Goal: Information Seeking & Learning: Learn about a topic

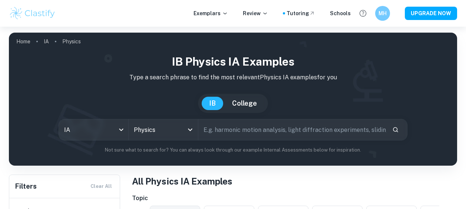
scroll to position [32, 0]
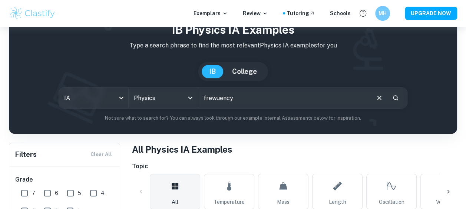
type input "frewuency"
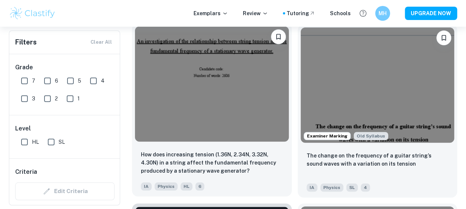
scroll to position [235, 0]
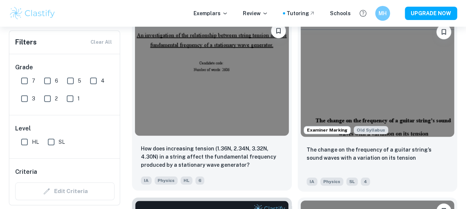
click at [227, 114] on img at bounding box center [212, 77] width 154 height 115
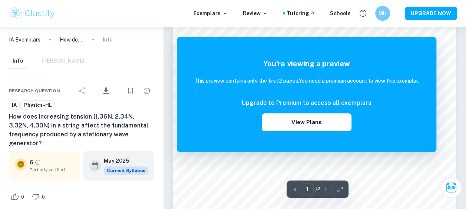
scroll to position [146, 0]
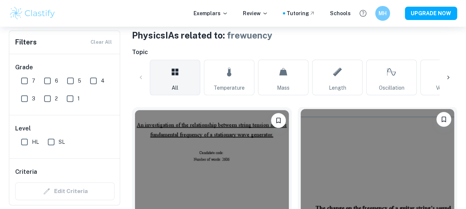
scroll to position [235, 0]
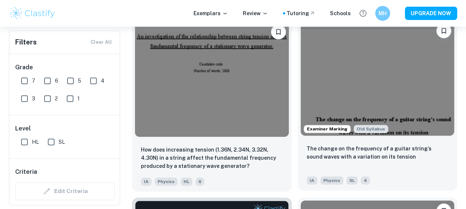
click at [357, 93] on img at bounding box center [377, 77] width 154 height 115
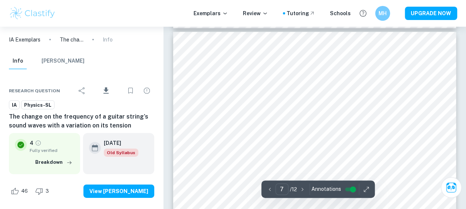
scroll to position [2502, 0]
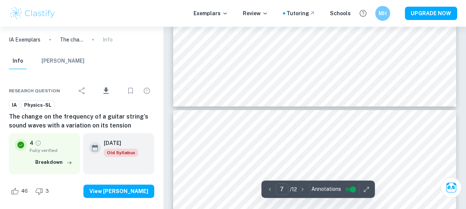
type input "8"
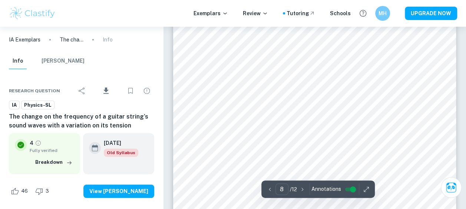
scroll to position [2987, 0]
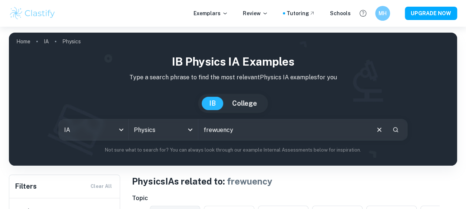
click at [301, 136] on input "frewuency" at bounding box center [283, 129] width 171 height 21
click at [379, 129] on icon "Clear" at bounding box center [379, 129] width 4 height 4
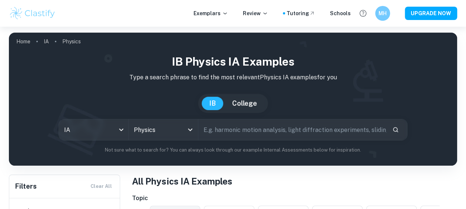
click at [347, 131] on input "text" at bounding box center [292, 129] width 188 height 21
type input "audacity"
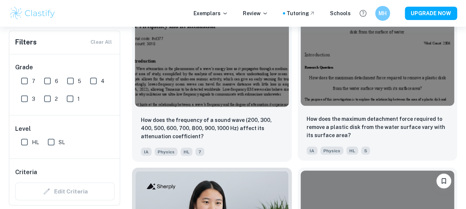
scroll to position [624, 0]
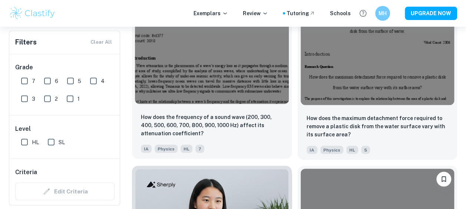
click at [254, 61] on img at bounding box center [212, 46] width 154 height 115
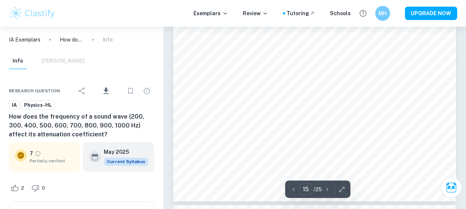
type input "16"
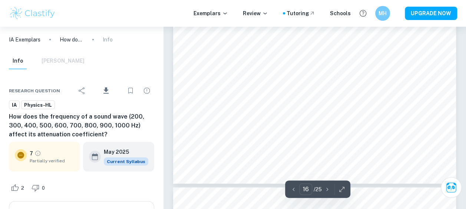
scroll to position [6482, 0]
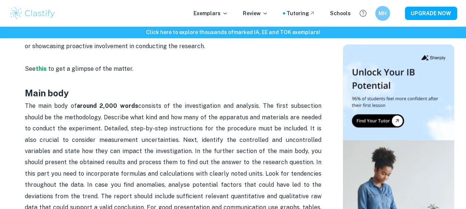
scroll to position [491, 0]
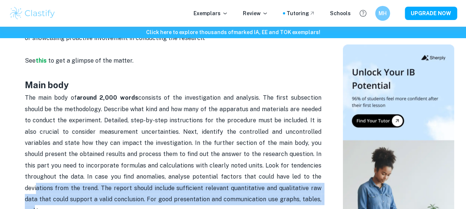
drag, startPoint x: 237, startPoint y: 195, endPoint x: 249, endPoint y: 177, distance: 21.2
click at [249, 177] on span "The main body of around 2,000 words" at bounding box center [174, 154] width 298 height 120
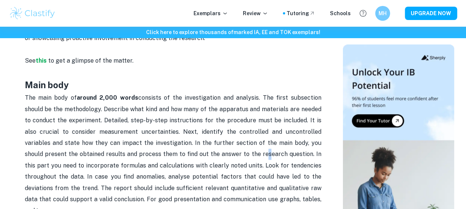
drag, startPoint x: 249, startPoint y: 177, endPoint x: 211, endPoint y: 150, distance: 46.4
click at [211, 150] on p "The main body of around 2,000 words" at bounding box center [173, 159] width 296 height 135
drag, startPoint x: 211, startPoint y: 150, endPoint x: 282, endPoint y: 174, distance: 75.1
click at [282, 174] on span "The main body of around 2,000 words" at bounding box center [174, 154] width 298 height 120
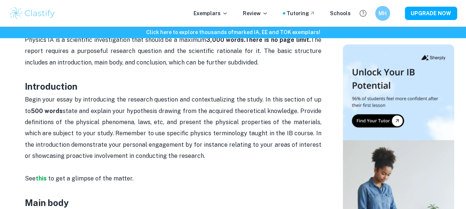
scroll to position [378, 0]
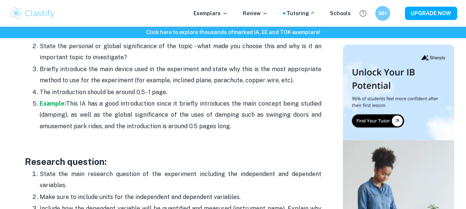
scroll to position [554, 0]
click at [56, 104] on strong "Example:" at bounding box center [53, 103] width 26 height 7
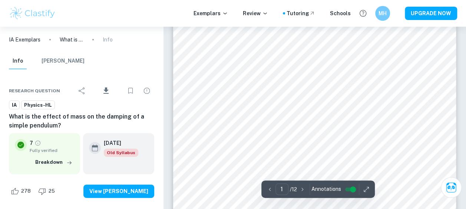
scroll to position [70, 0]
